Goal: Task Accomplishment & Management: Complete application form

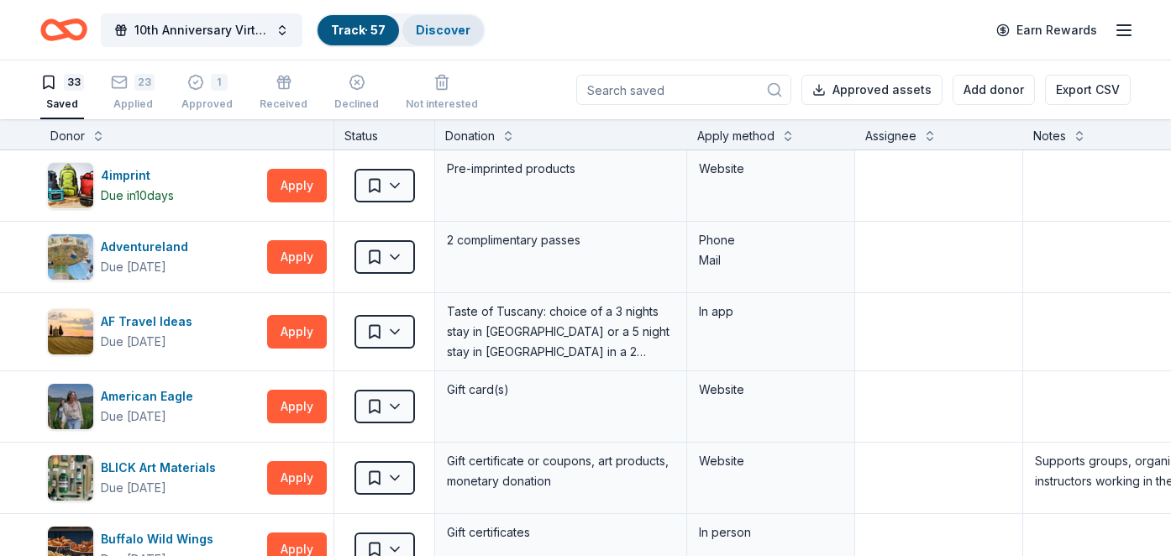
click at [431, 34] on link "Discover" at bounding box center [443, 30] width 55 height 14
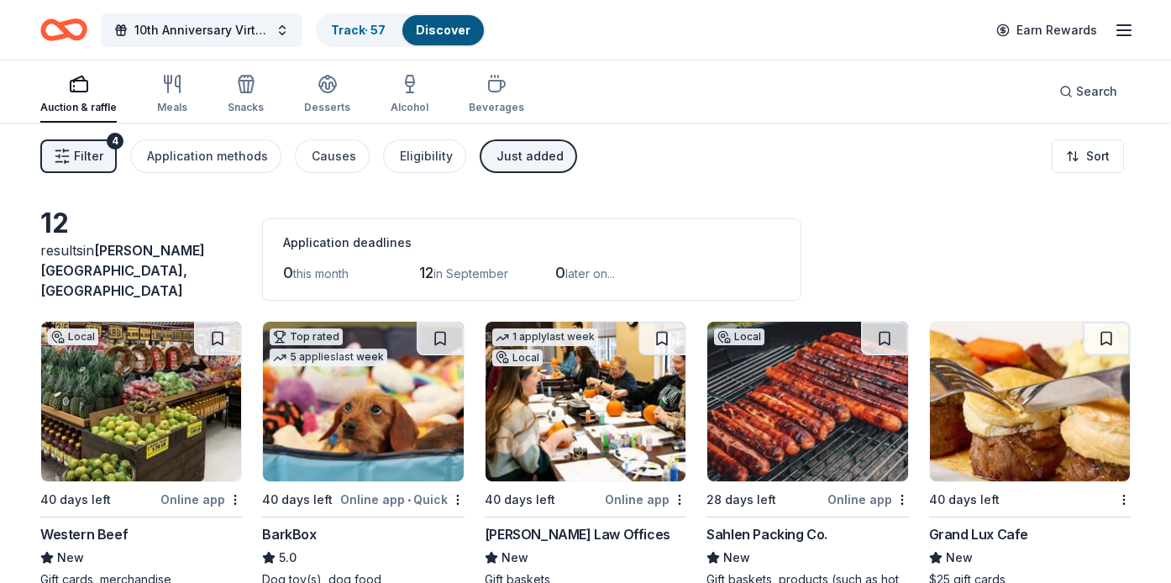
click at [87, 164] on span "Filter" at bounding box center [88, 156] width 29 height 20
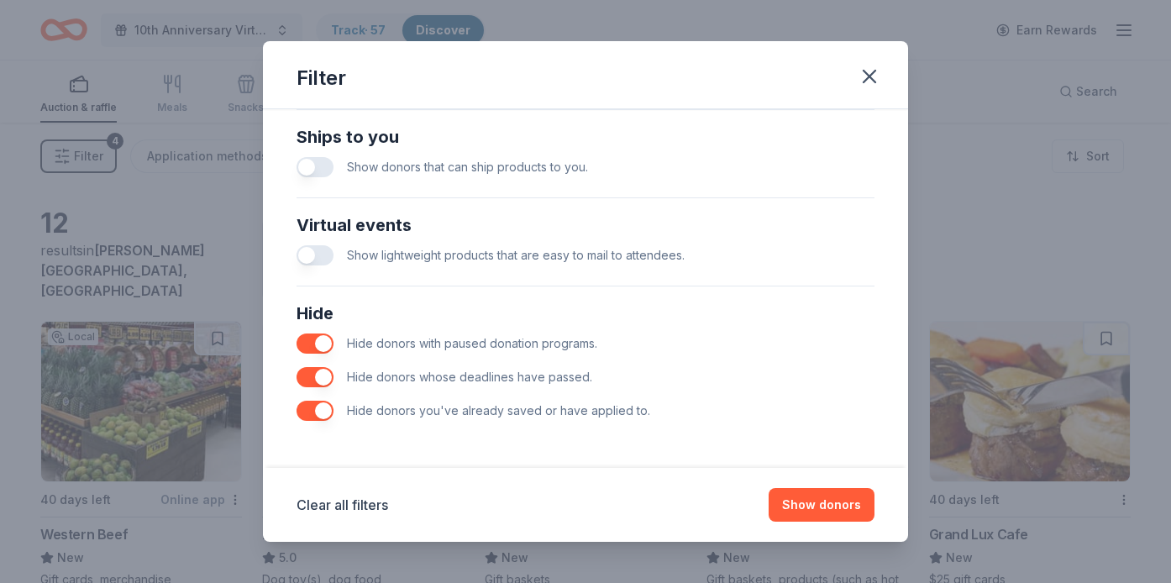
scroll to position [748, 0]
click at [847, 511] on button "Show donors" at bounding box center [822, 505] width 106 height 34
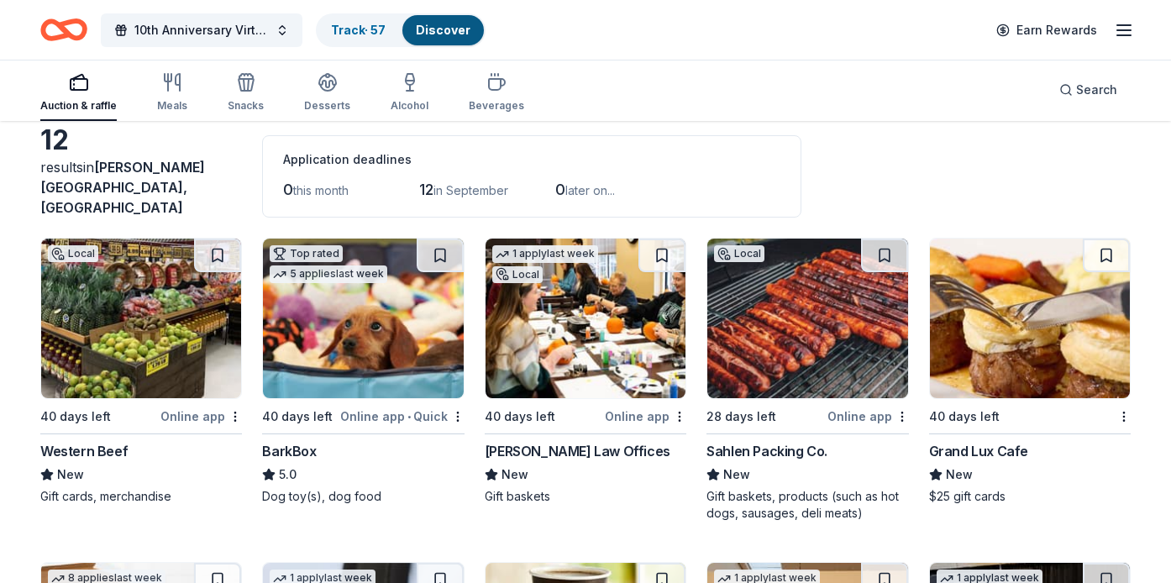
scroll to position [87, 0]
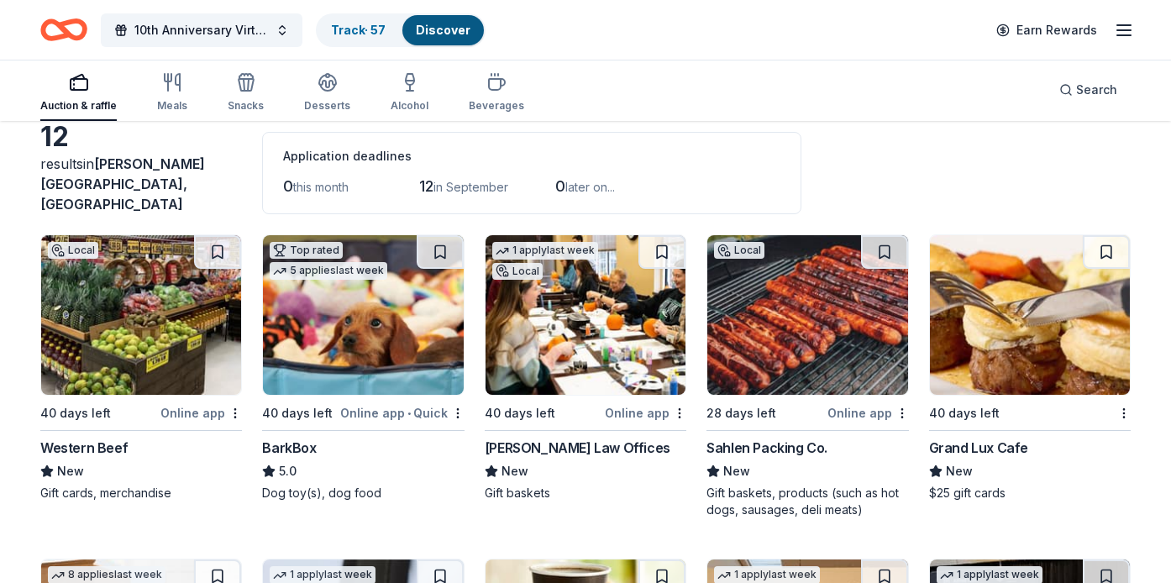
click at [798, 311] on img at bounding box center [807, 315] width 200 height 160
click at [805, 344] on img at bounding box center [807, 315] width 200 height 160
drag, startPoint x: 873, startPoint y: 497, endPoint x: 837, endPoint y: 487, distance: 36.7
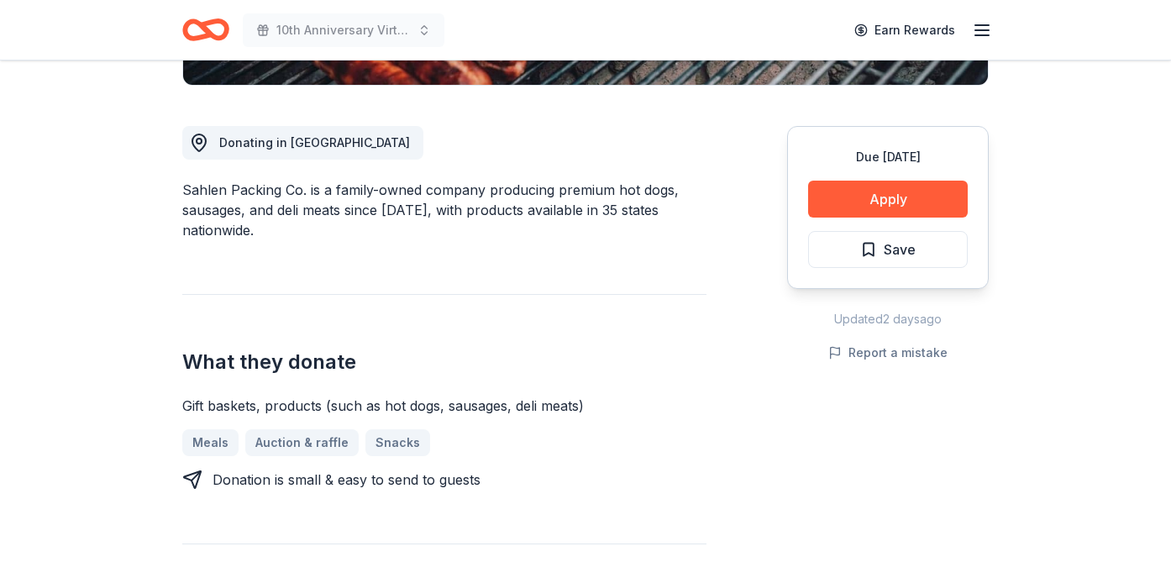
scroll to position [422, 0]
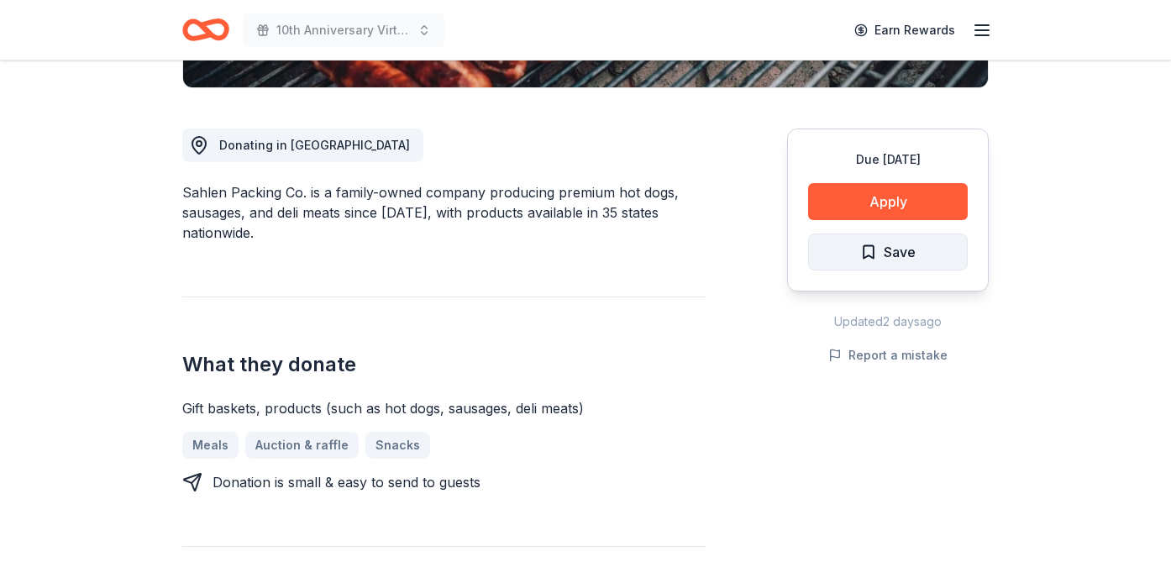
click at [886, 259] on span "Save" at bounding box center [900, 252] width 32 height 22
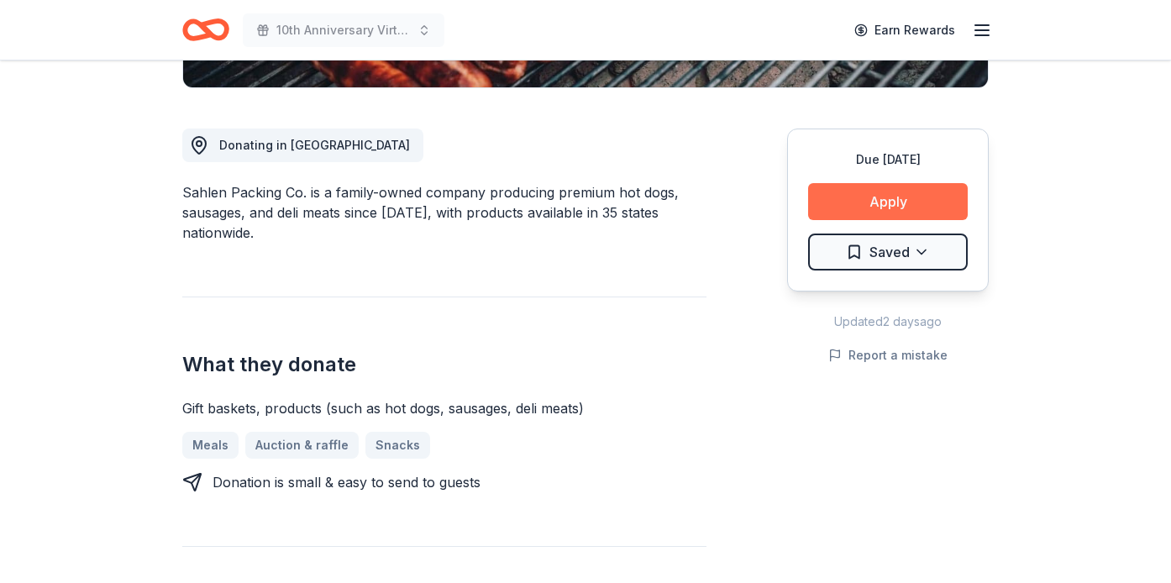
click at [895, 211] on button "Apply" at bounding box center [888, 201] width 160 height 37
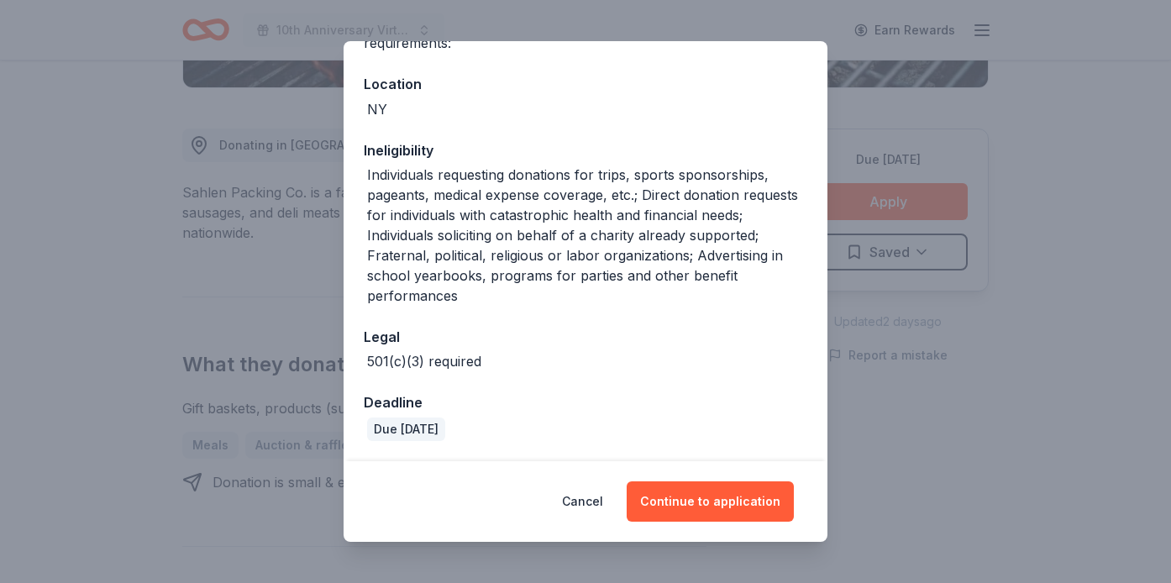
scroll to position [169, 0]
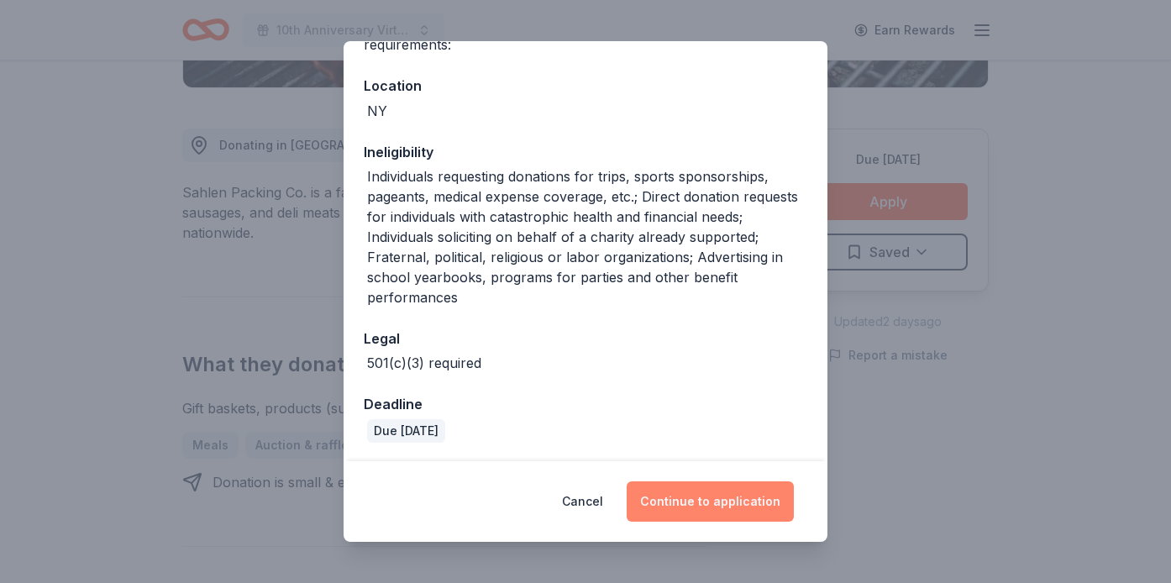
click at [727, 503] on button "Continue to application" at bounding box center [710, 501] width 167 height 40
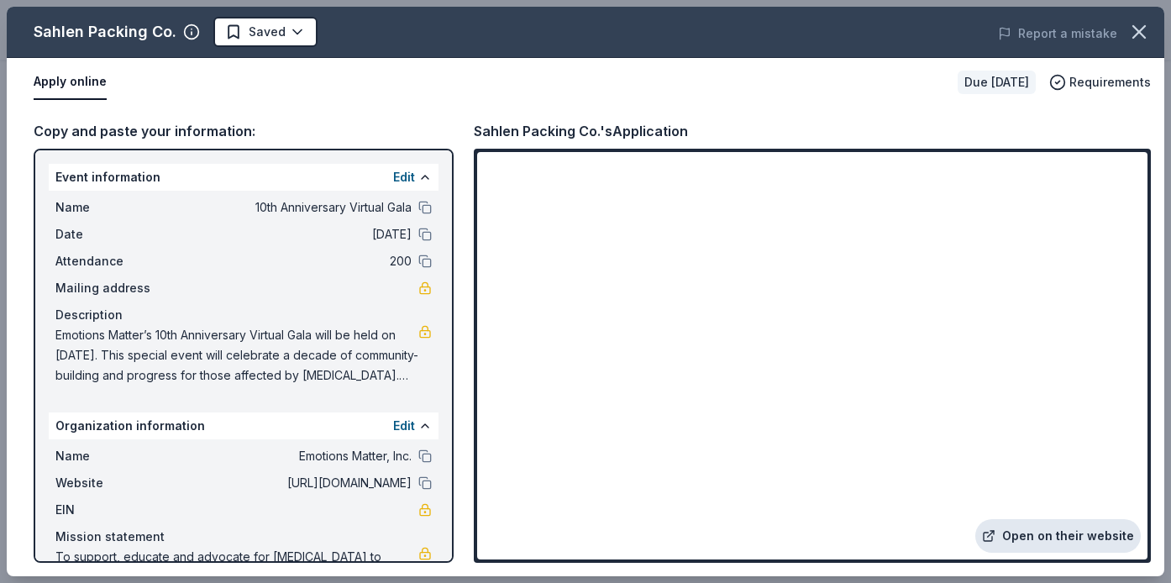
click at [1065, 529] on link "Open on their website" at bounding box center [1057, 536] width 165 height 34
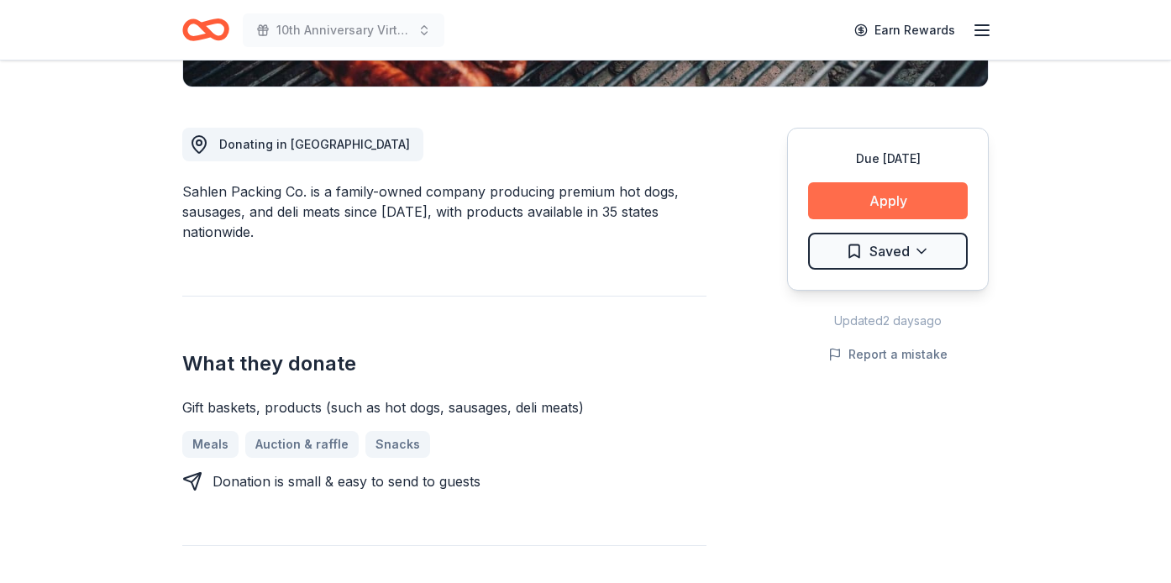
scroll to position [428, 0]
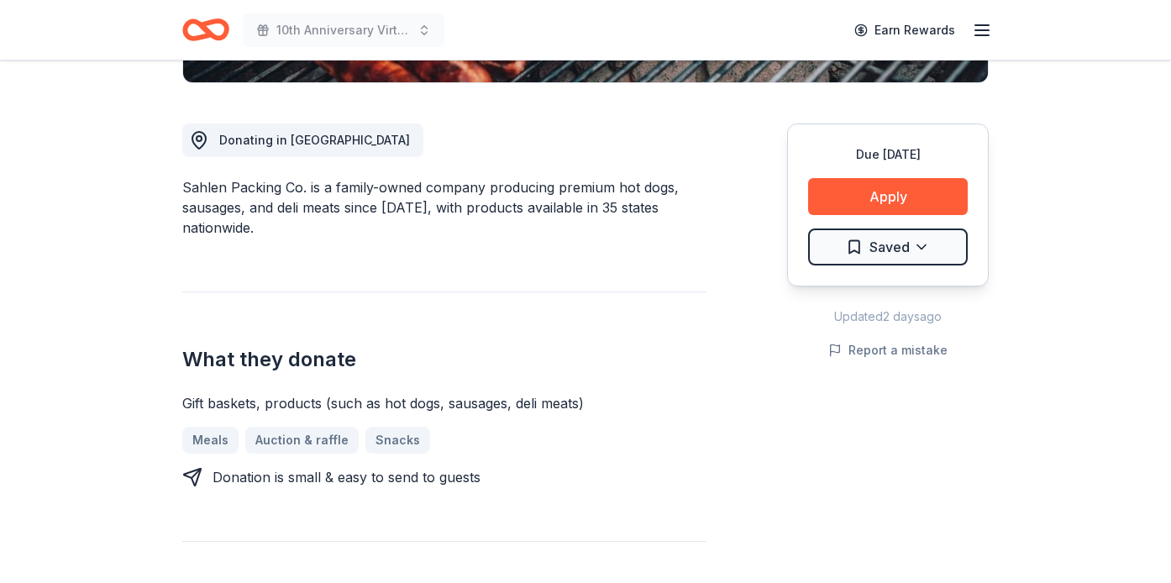
click at [300, 397] on div "Gift baskets, products (such as hot dogs, sausages, deli meats)" at bounding box center [444, 403] width 524 height 20
drag, startPoint x: 182, startPoint y: 400, endPoint x: 566, endPoint y: 406, distance: 383.9
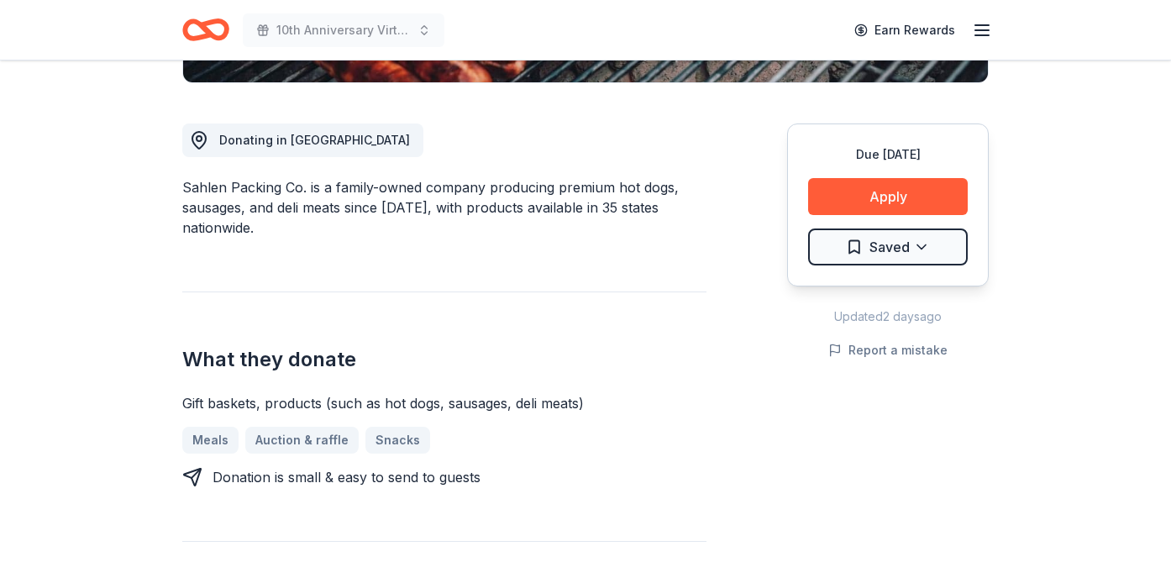
click at [566, 406] on div "Gift baskets, products (such as hot dogs, sausages, deli meats)" at bounding box center [444, 403] width 524 height 20
drag, startPoint x: 585, startPoint y: 397, endPoint x: 286, endPoint y: 394, distance: 299.0
click at [286, 395] on div "Gift baskets, products (such as hot dogs, sausages, deli meats)" at bounding box center [444, 403] width 524 height 20
click at [286, 394] on div "Gift baskets, products (such as hot dogs, sausages, deli meats)" at bounding box center [444, 403] width 524 height 20
